Goal: Information Seeking & Learning: Understand process/instructions

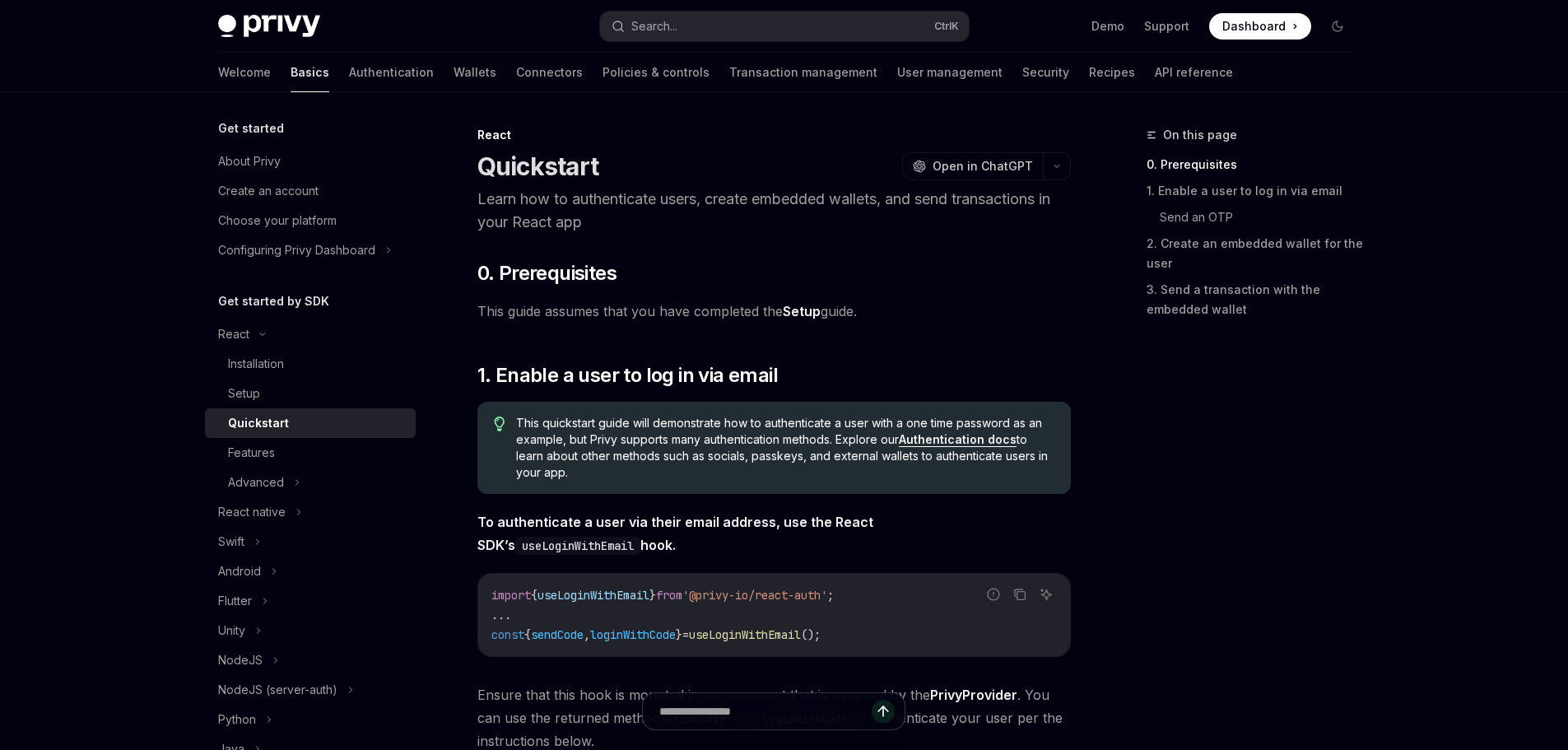
type textarea "*"
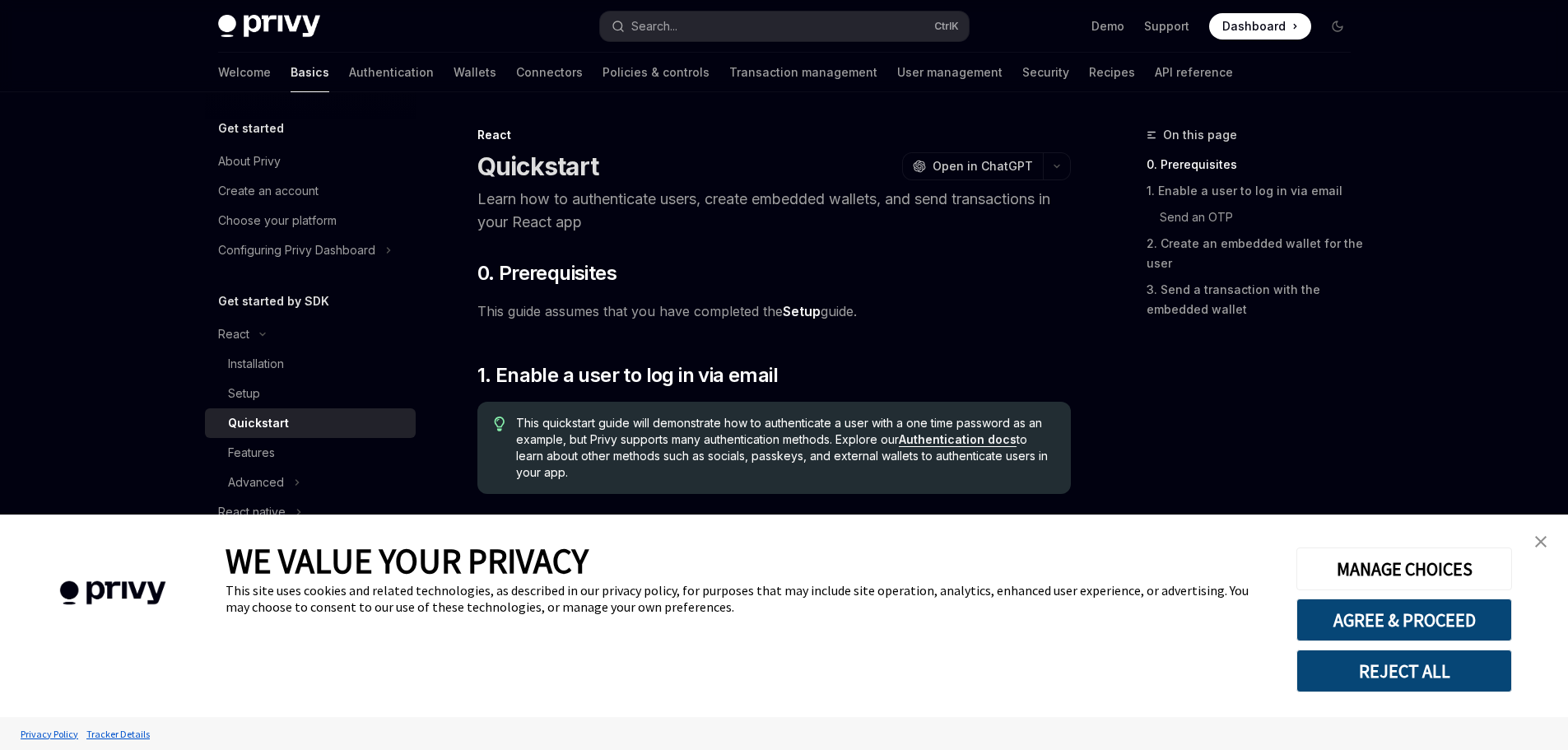
click at [1397, 668] on button "REJECT ALL" at bounding box center [1404, 671] width 216 height 43
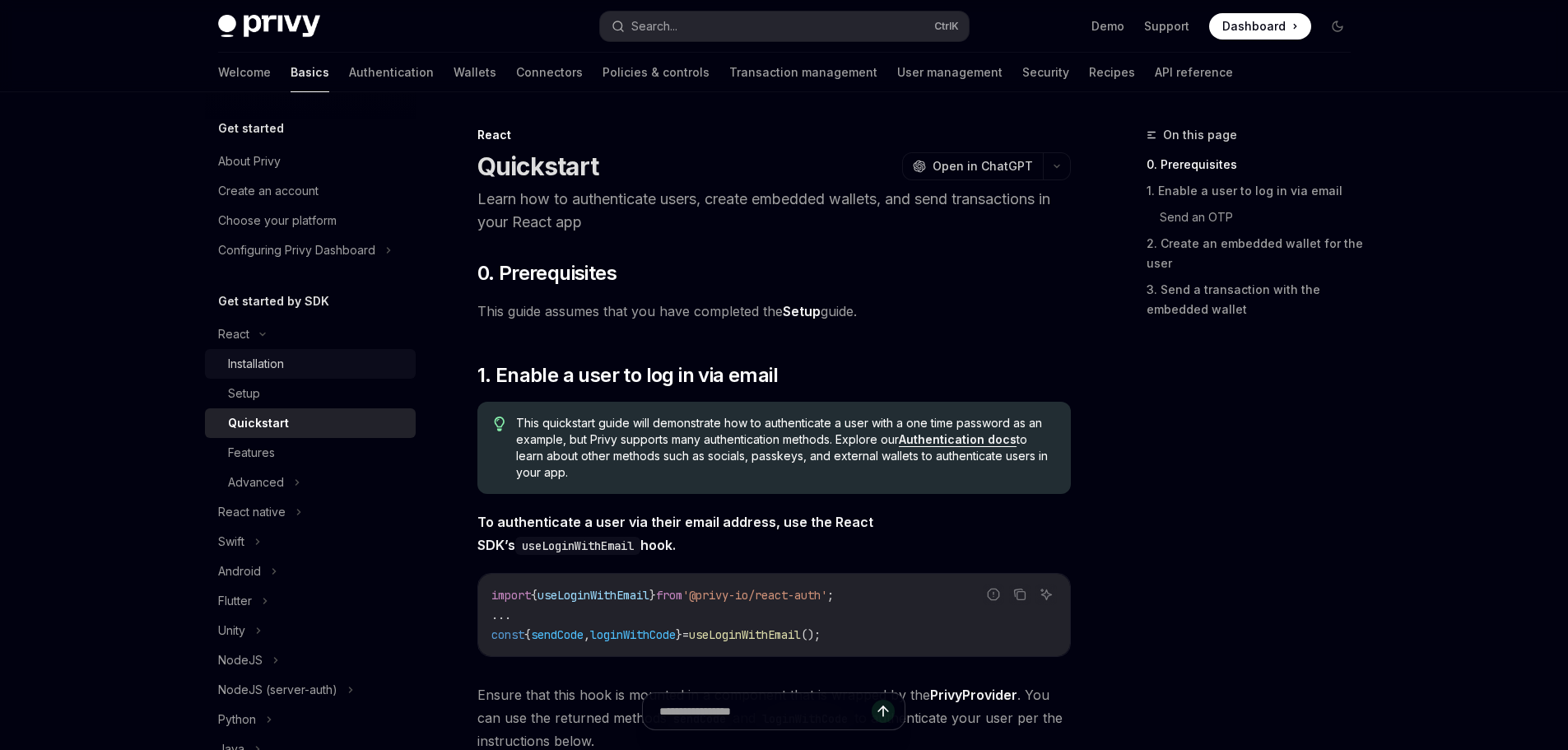
click at [264, 368] on div "Installation" at bounding box center [255, 364] width 56 height 20
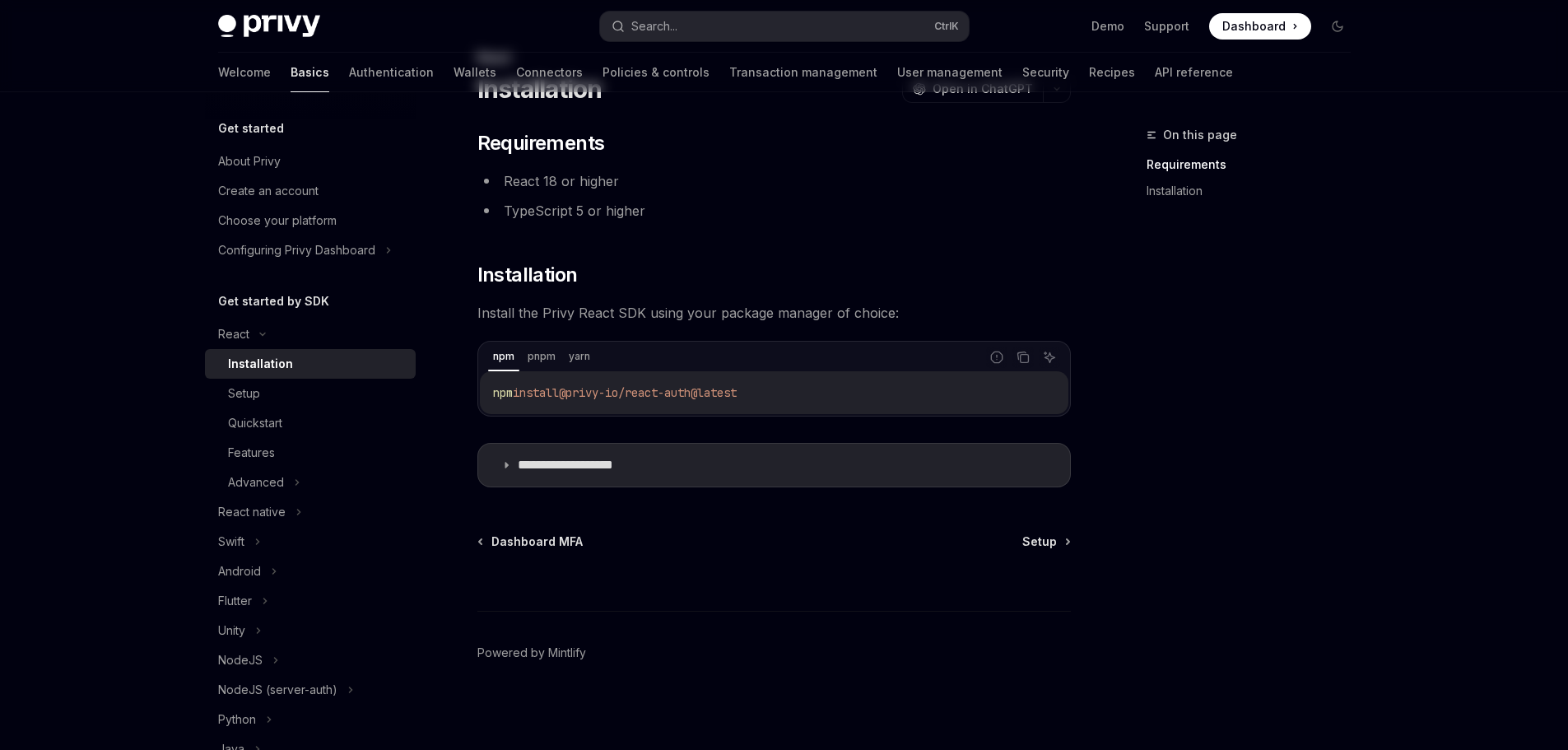
scroll to position [80, 0]
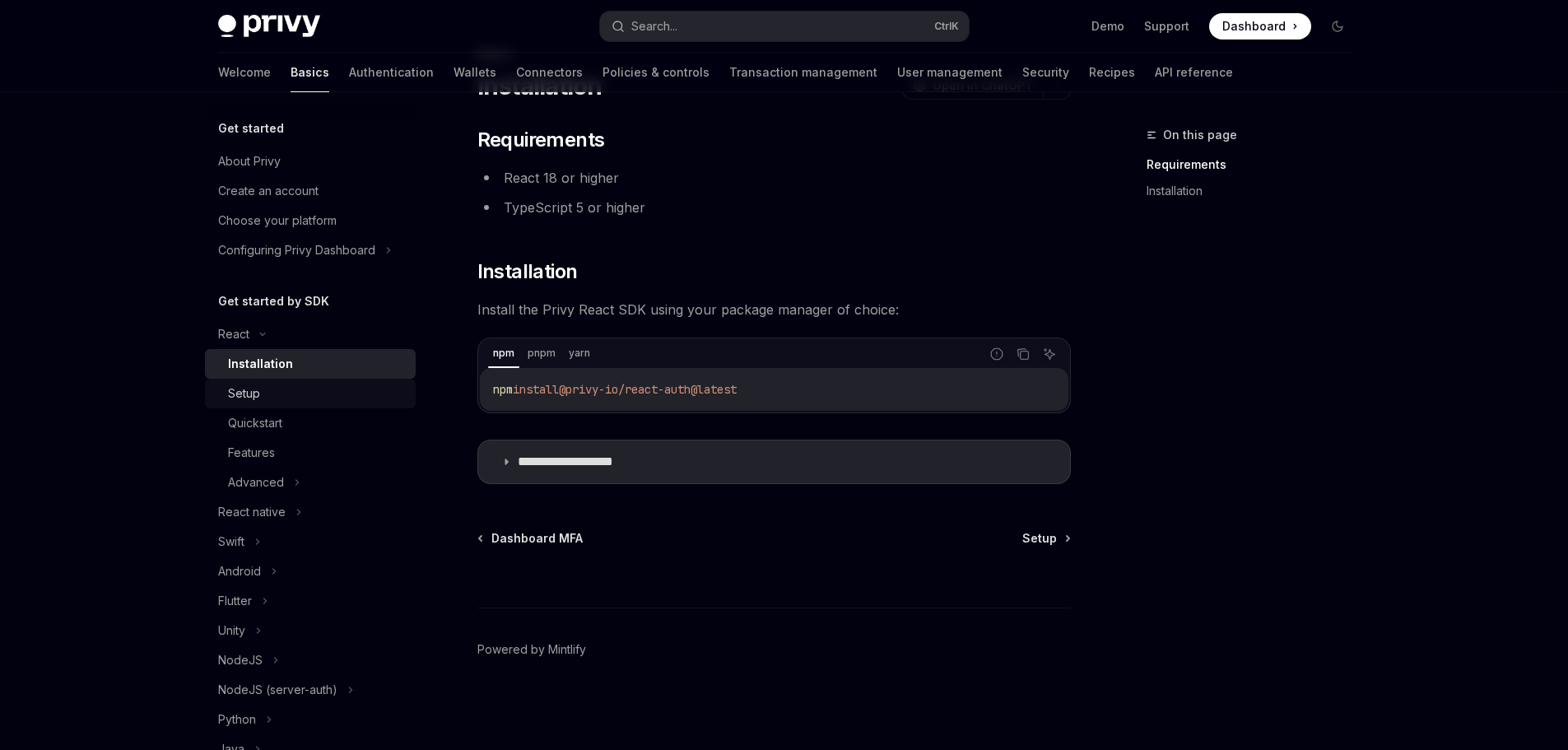
click at [329, 400] on div "Setup" at bounding box center [317, 393] width 177 height 20
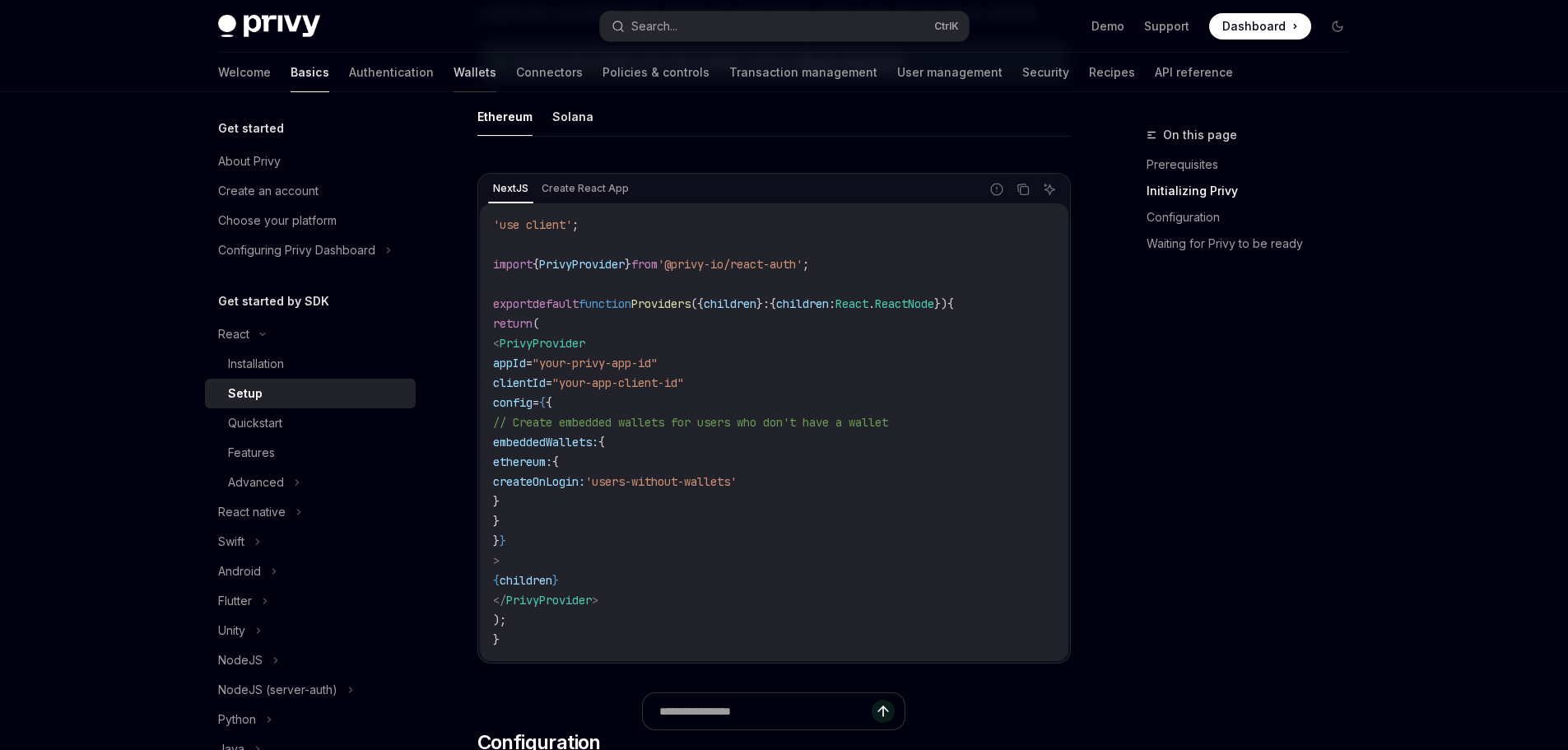
click at [454, 75] on link "Wallets" at bounding box center [475, 73] width 43 height 40
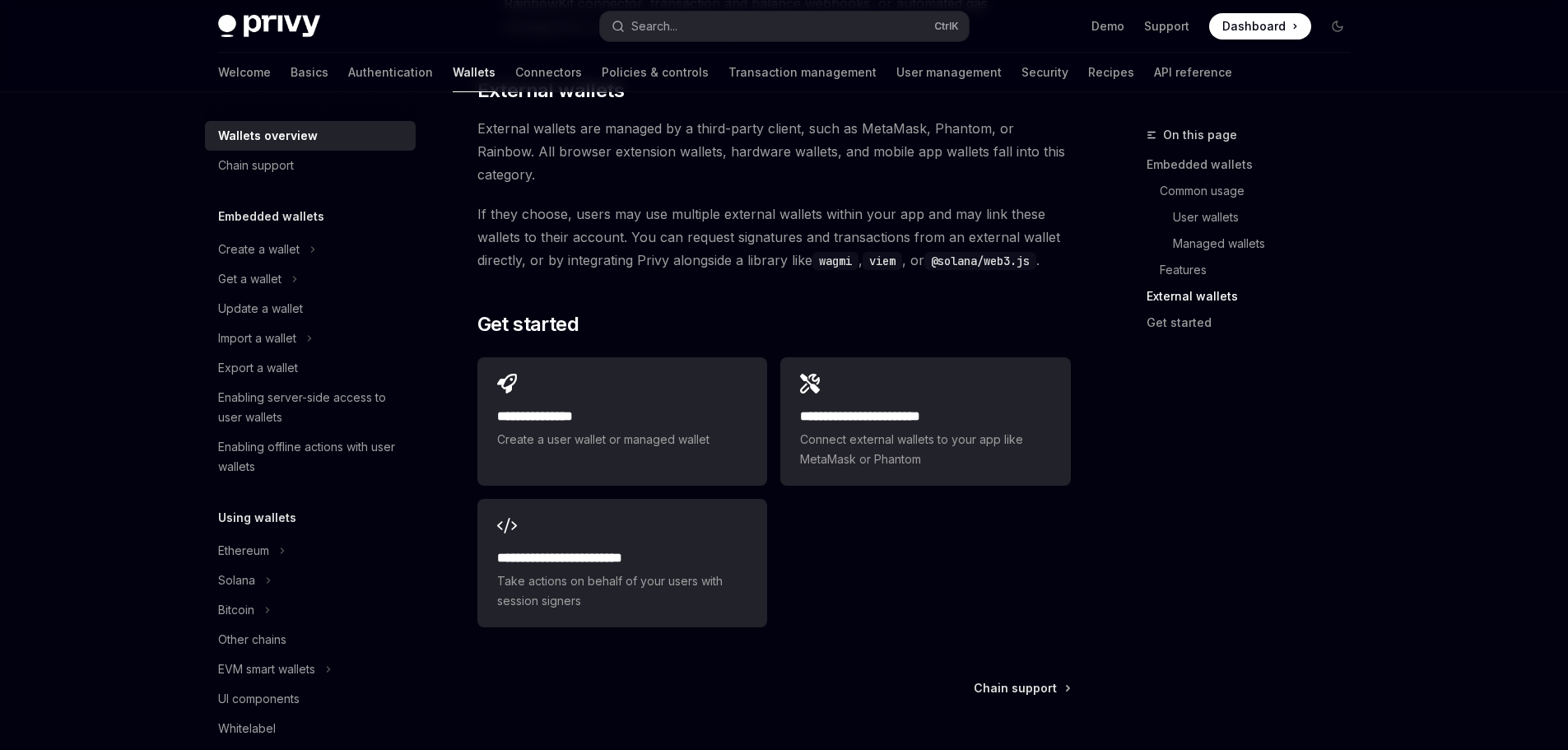
scroll to position [2549, 0]
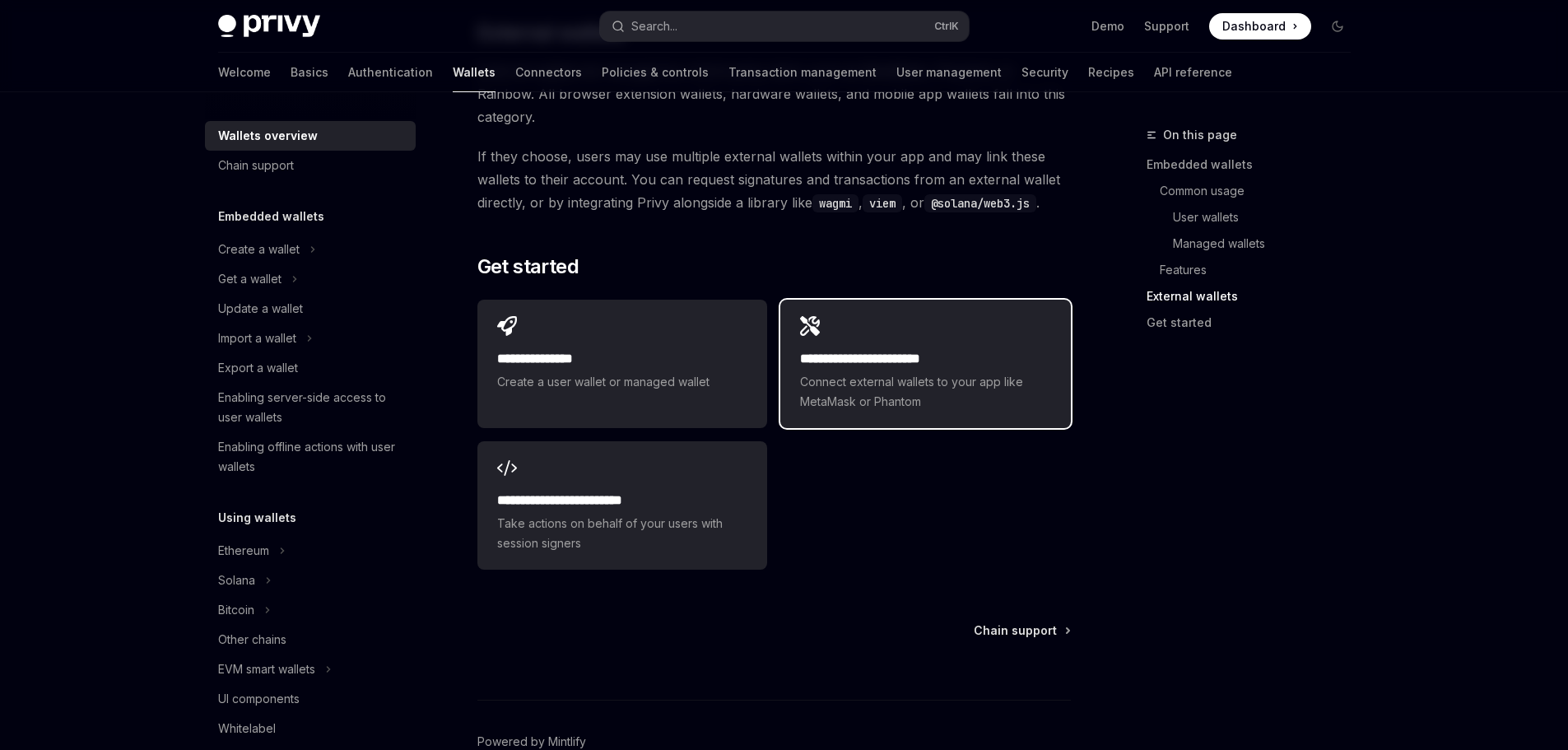
click at [819, 373] on span "Connect external wallets to your app like MetaMask or Phantom" at bounding box center [925, 392] width 250 height 40
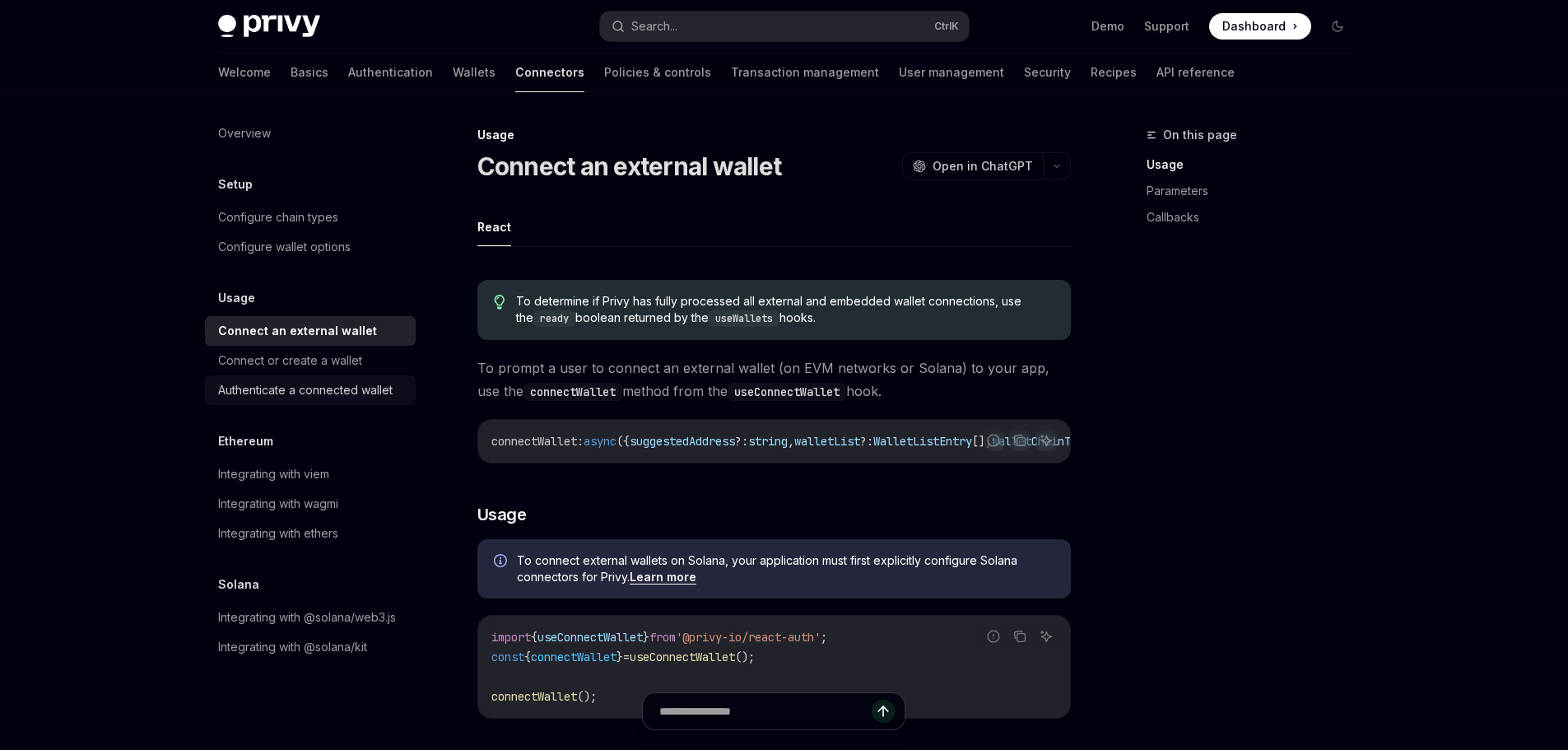
click at [359, 398] on div "Authenticate a connected wallet" at bounding box center [305, 390] width 174 height 20
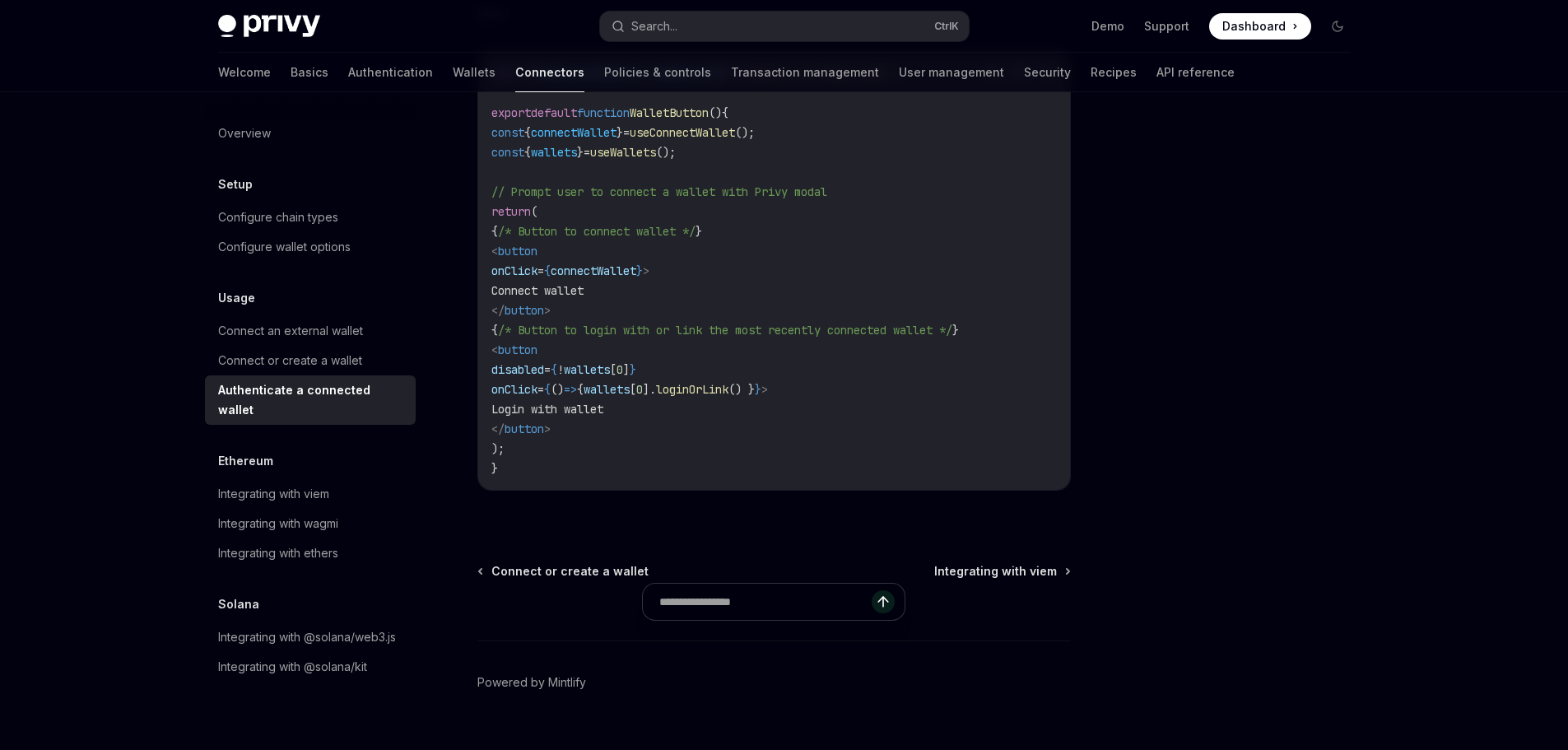
scroll to position [988, 0]
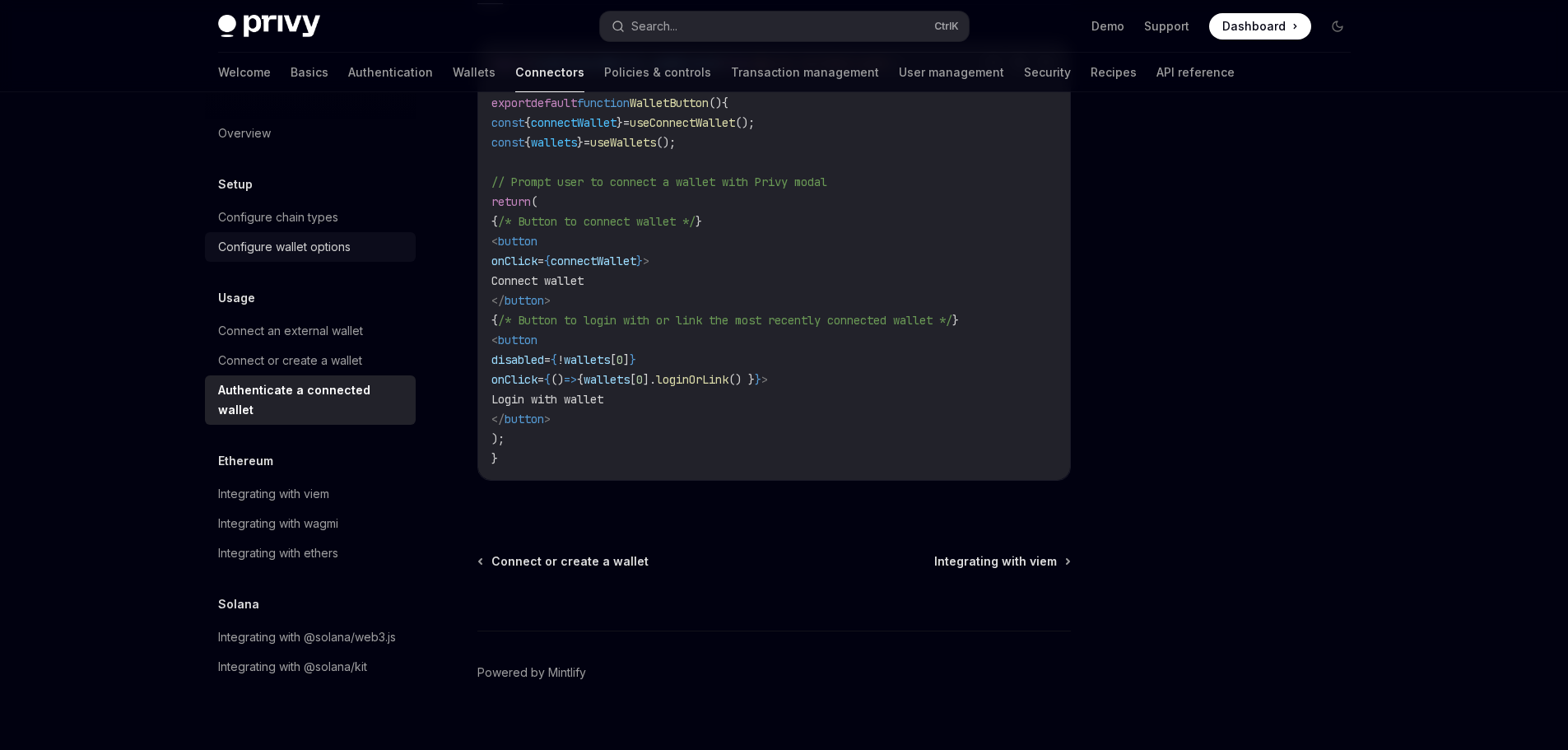
click at [311, 255] on div "Configure wallet options" at bounding box center [284, 247] width 133 height 20
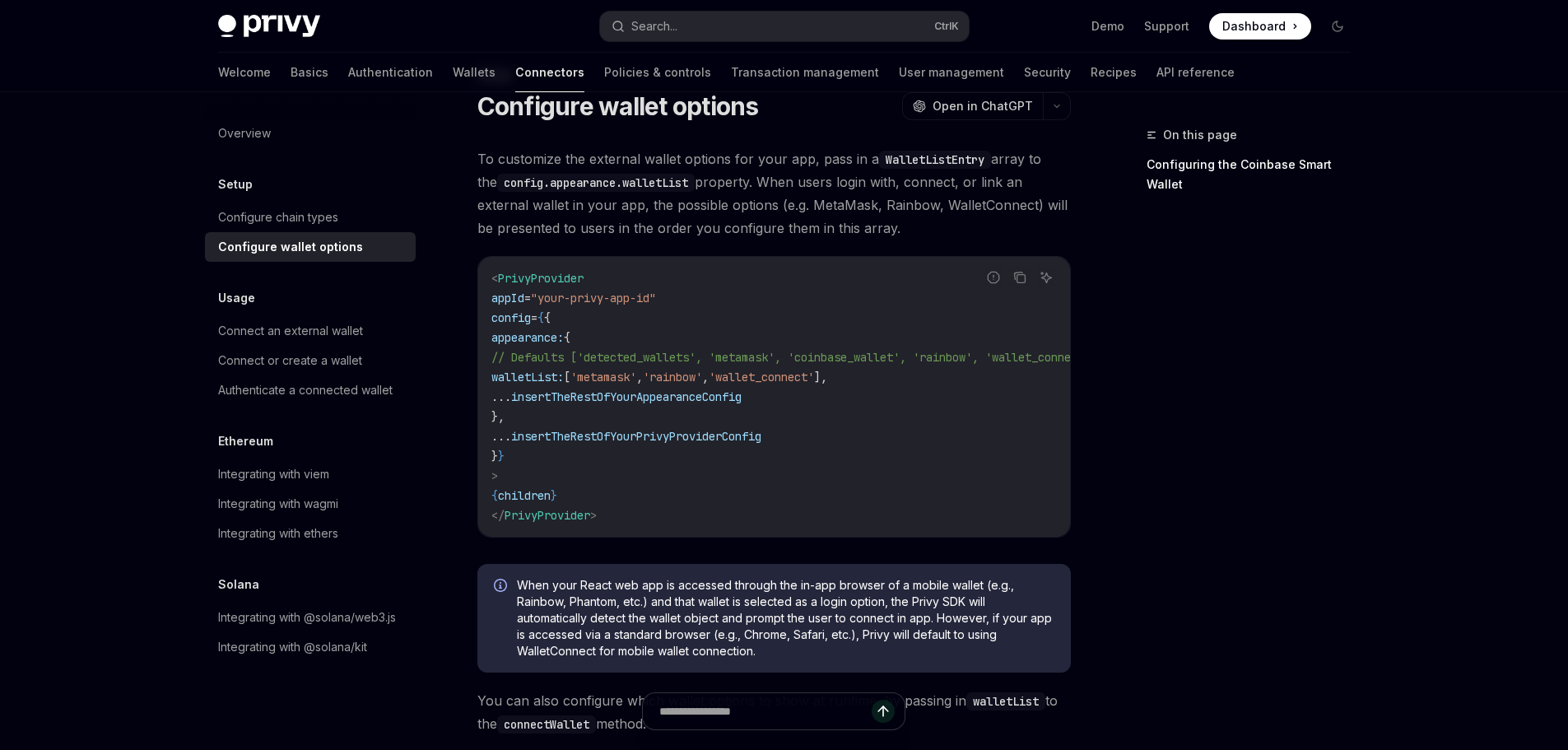
scroll to position [494, 0]
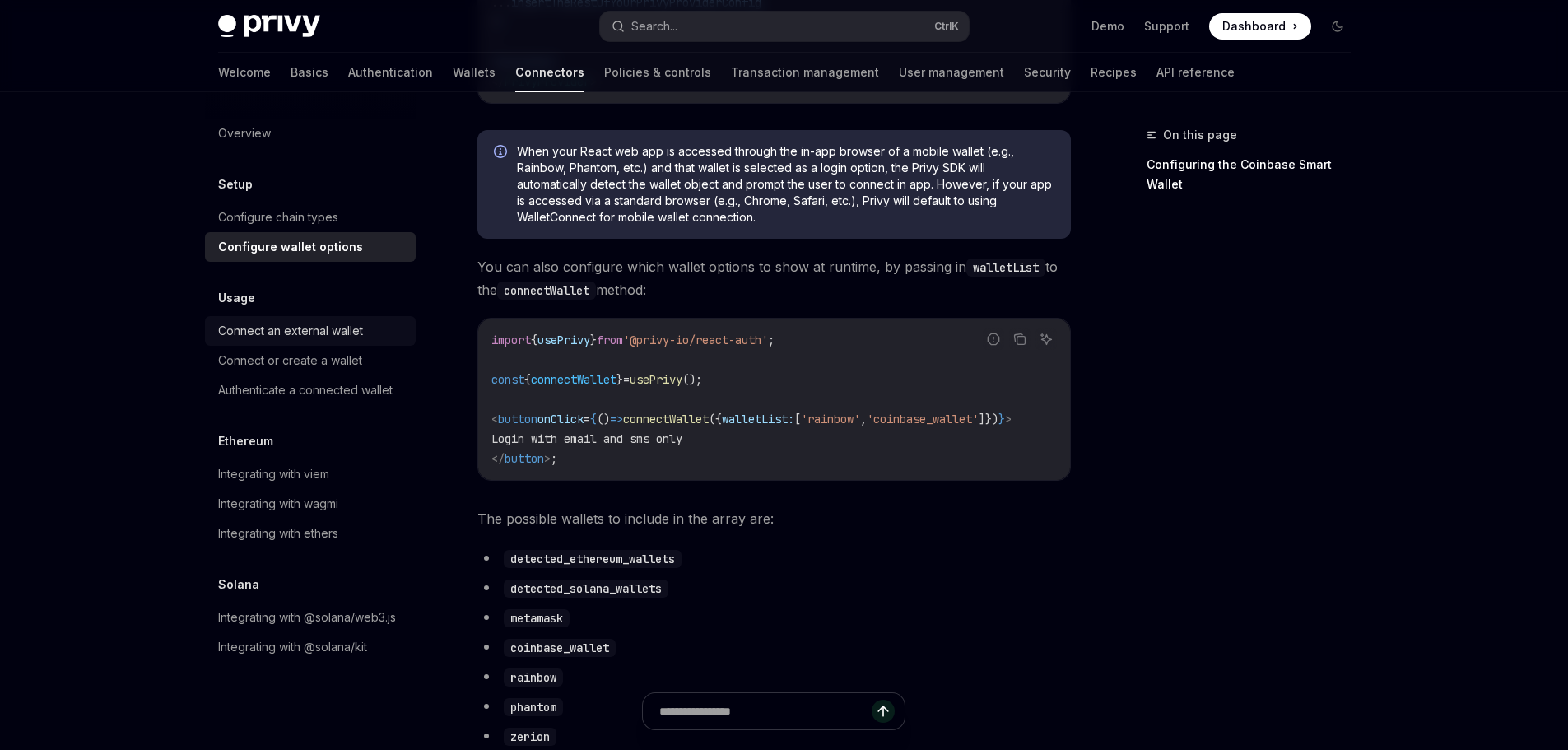
click at [376, 336] on div "Connect an external wallet" at bounding box center [312, 331] width 187 height 20
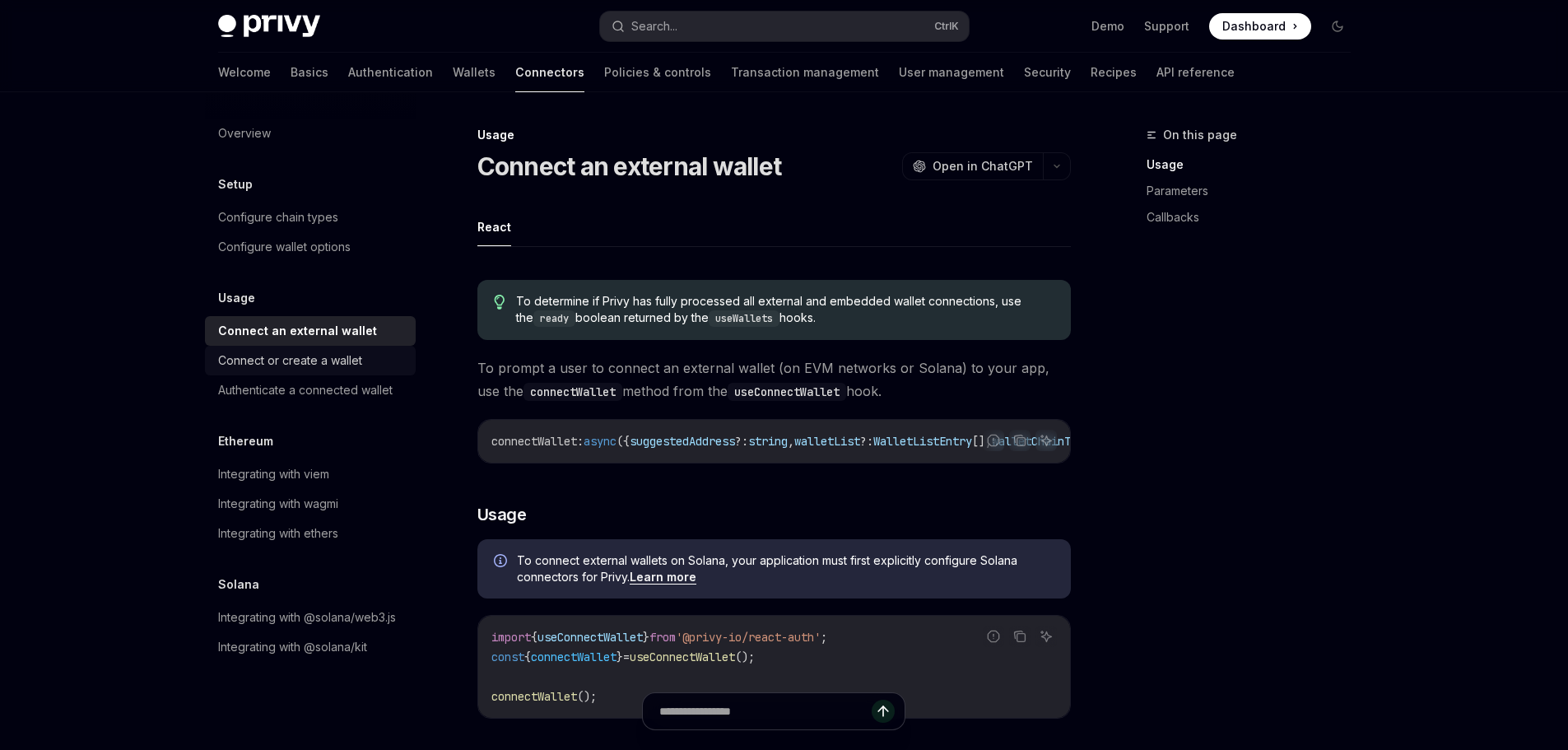
click at [362, 358] on div "Connect or create a wallet" at bounding box center [312, 361] width 187 height 20
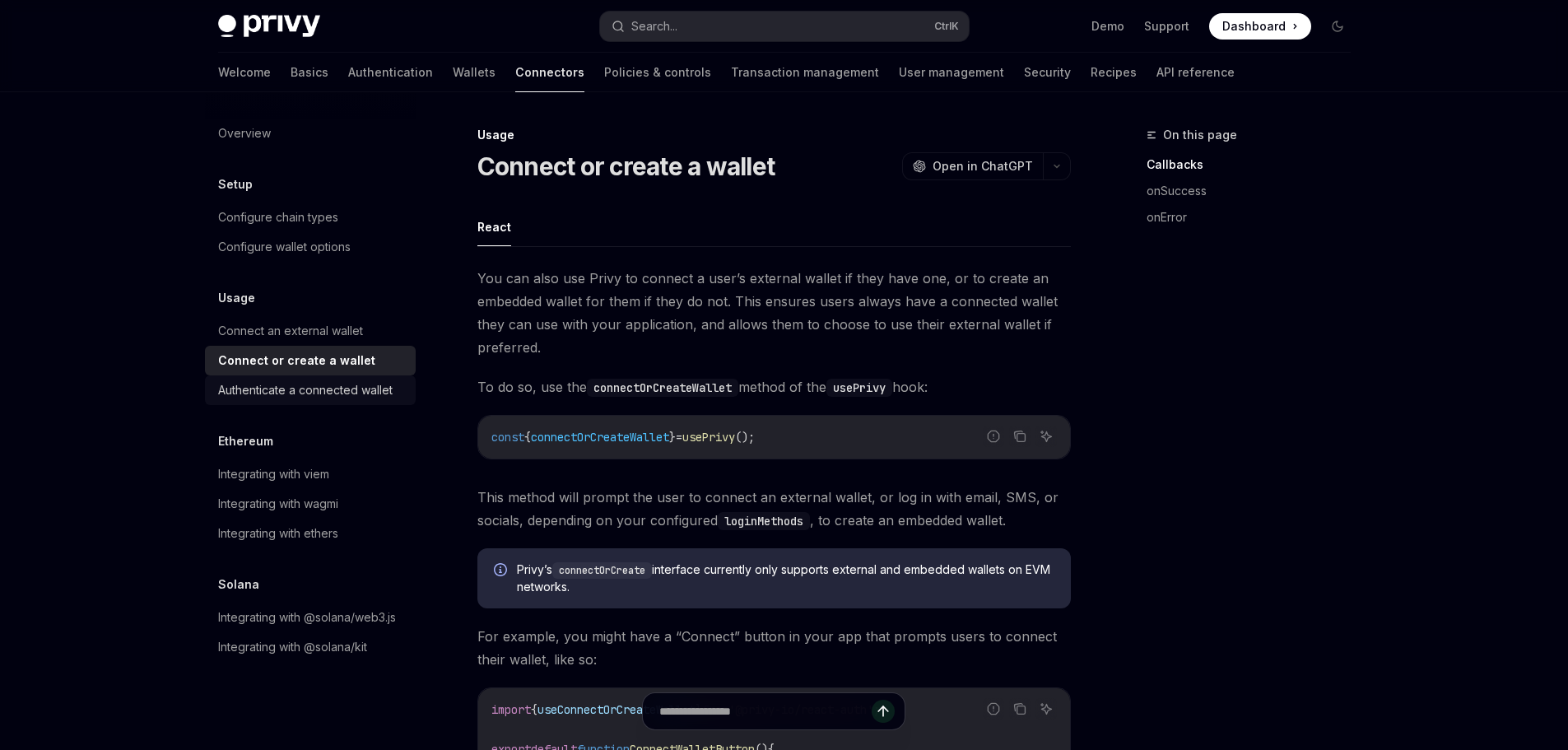
click at [357, 384] on div "Authenticate a connected wallet" at bounding box center [305, 390] width 174 height 20
type textarea "*"
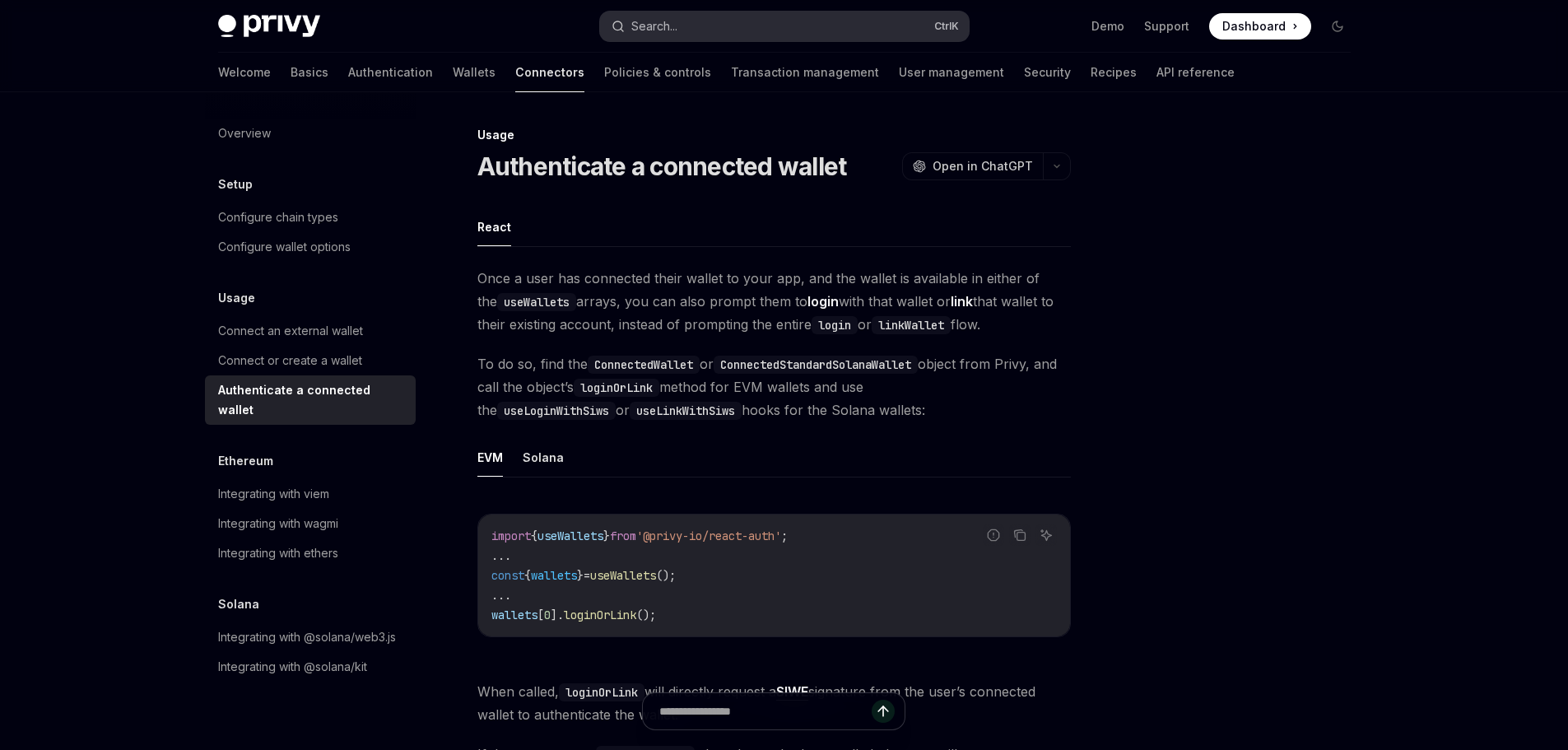
click at [760, 24] on button "Search... Ctrl K" at bounding box center [784, 27] width 369 height 30
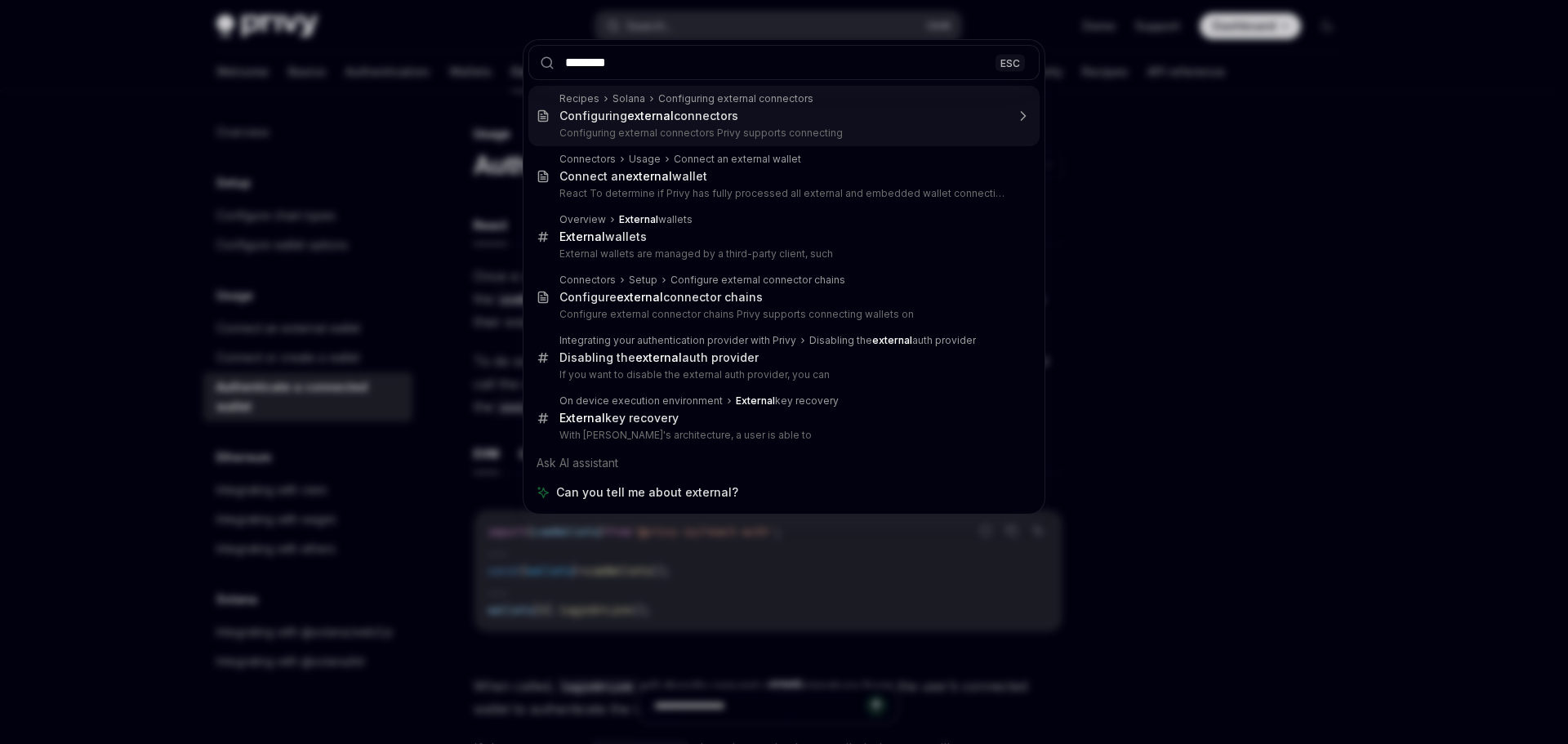
type input "********"
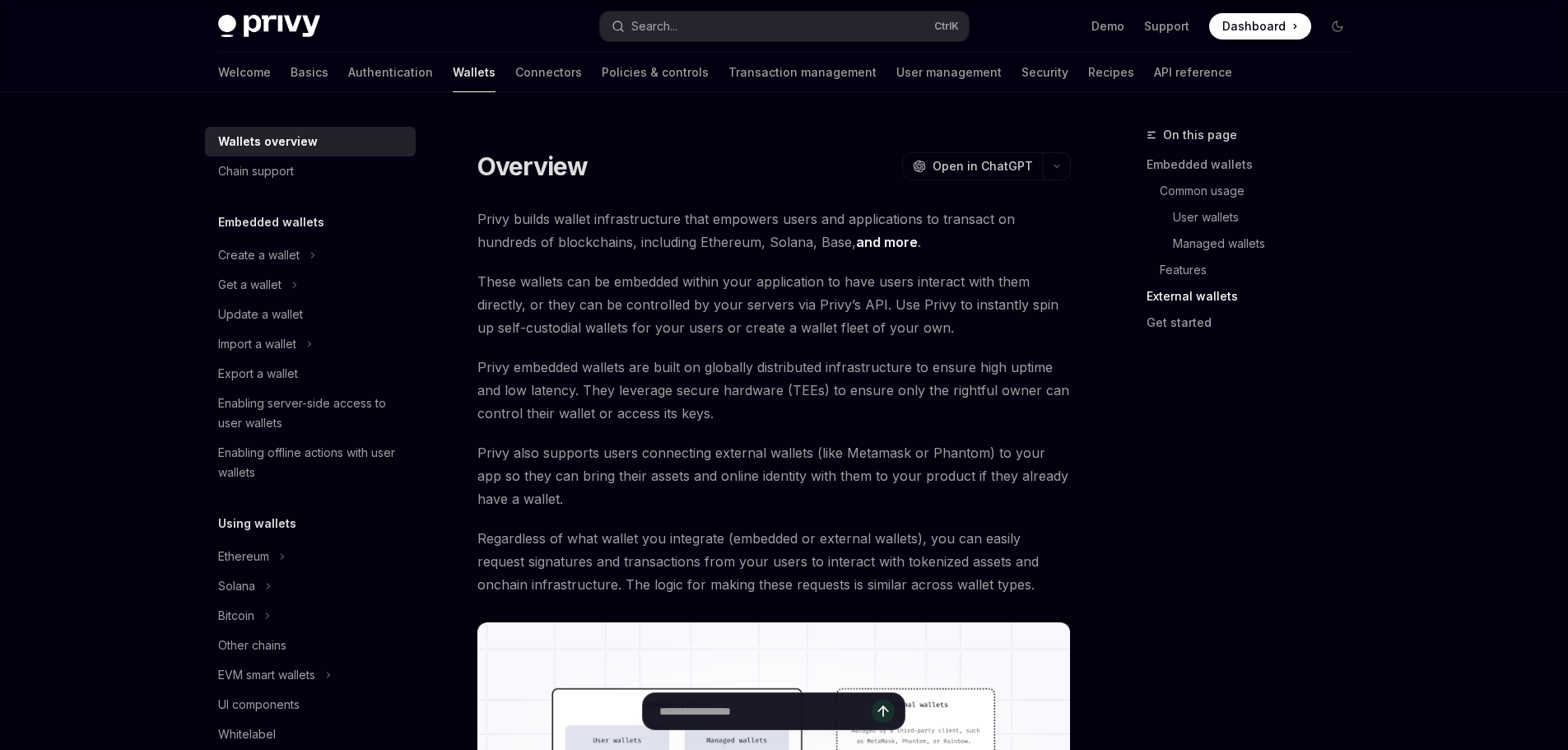
scroll to position [2374, 0]
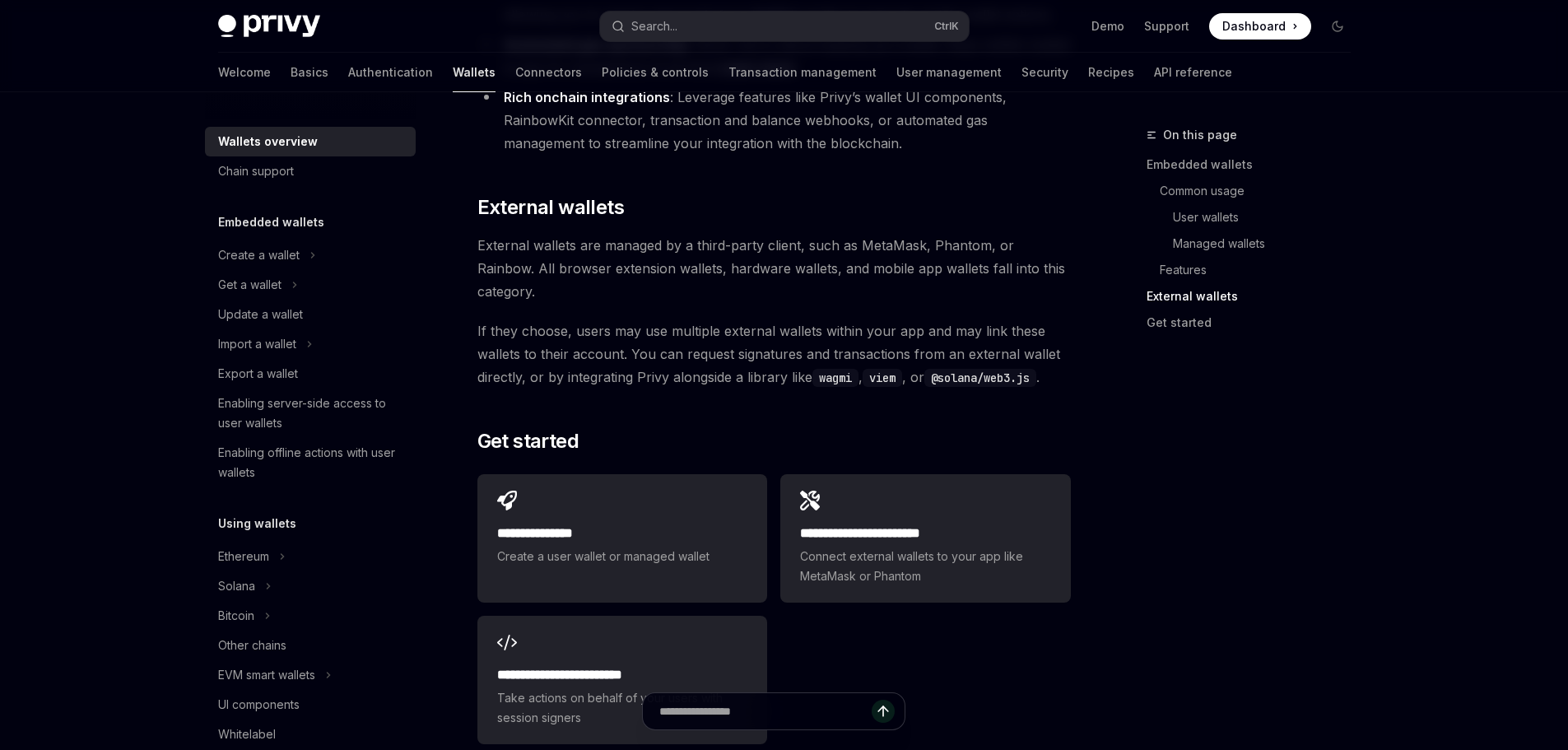
type textarea "*"
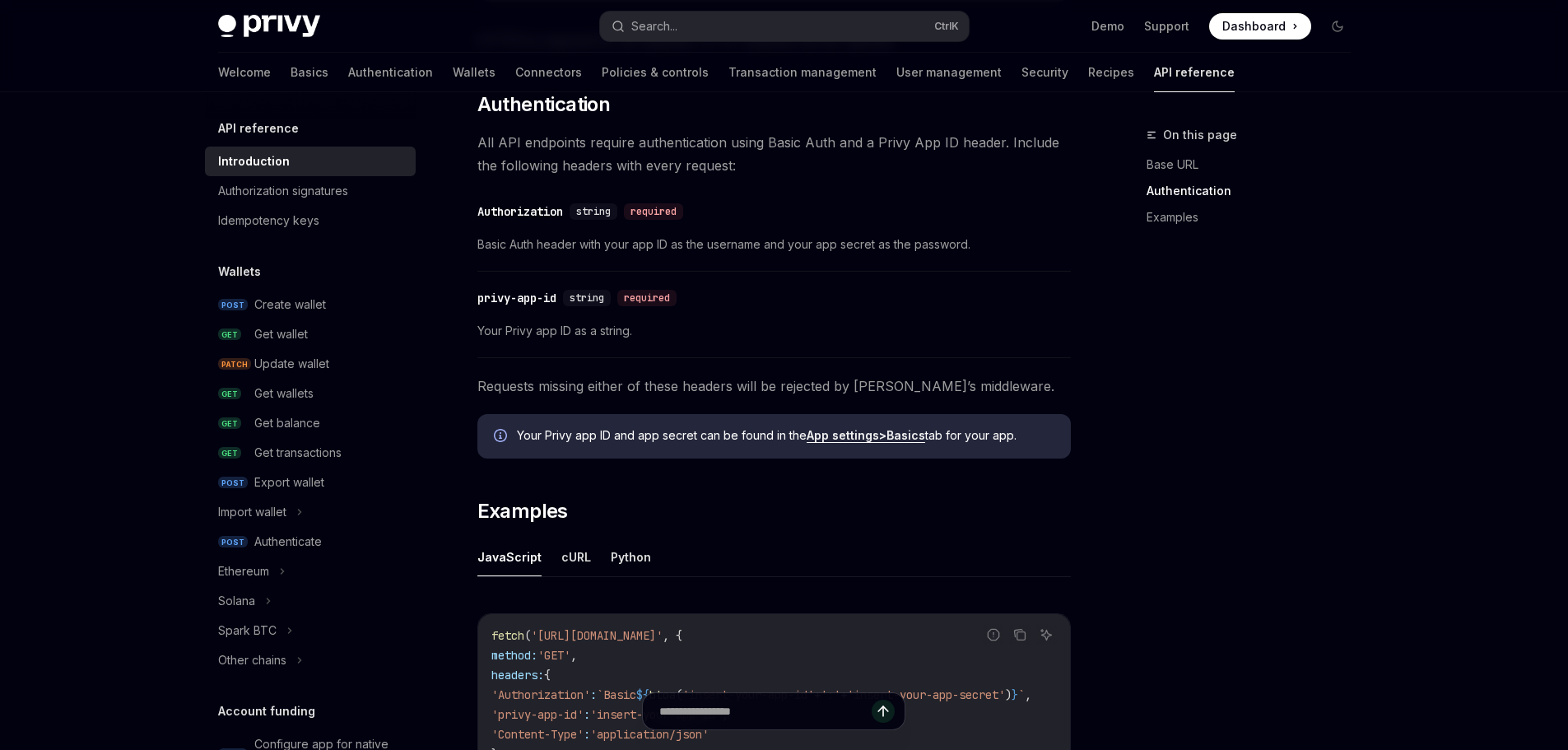
scroll to position [525, 0]
